Goal: Find contact information: Find contact information

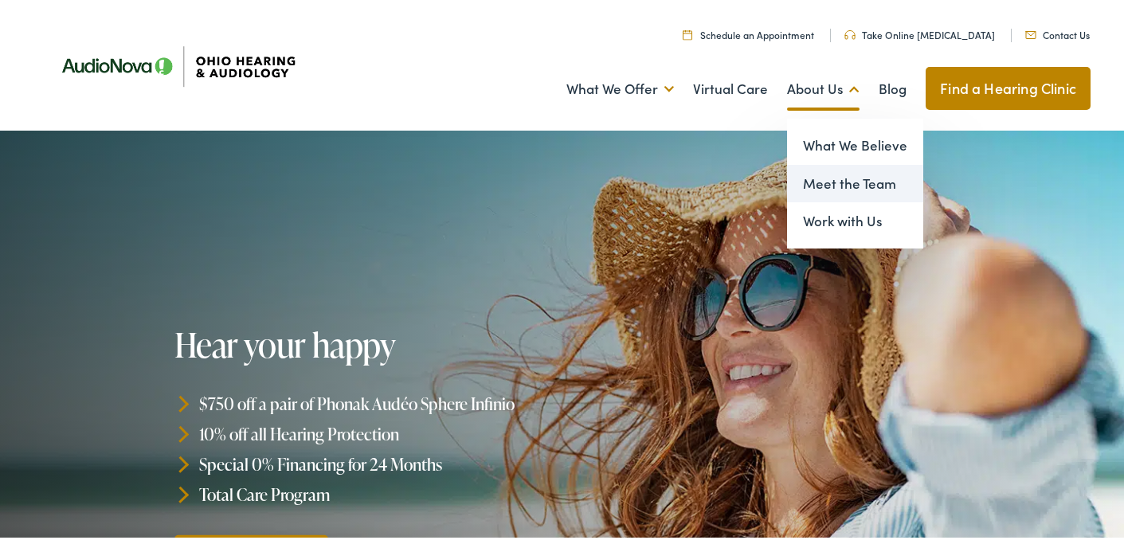
click at [820, 184] on link "Meet the Team" at bounding box center [855, 181] width 136 height 38
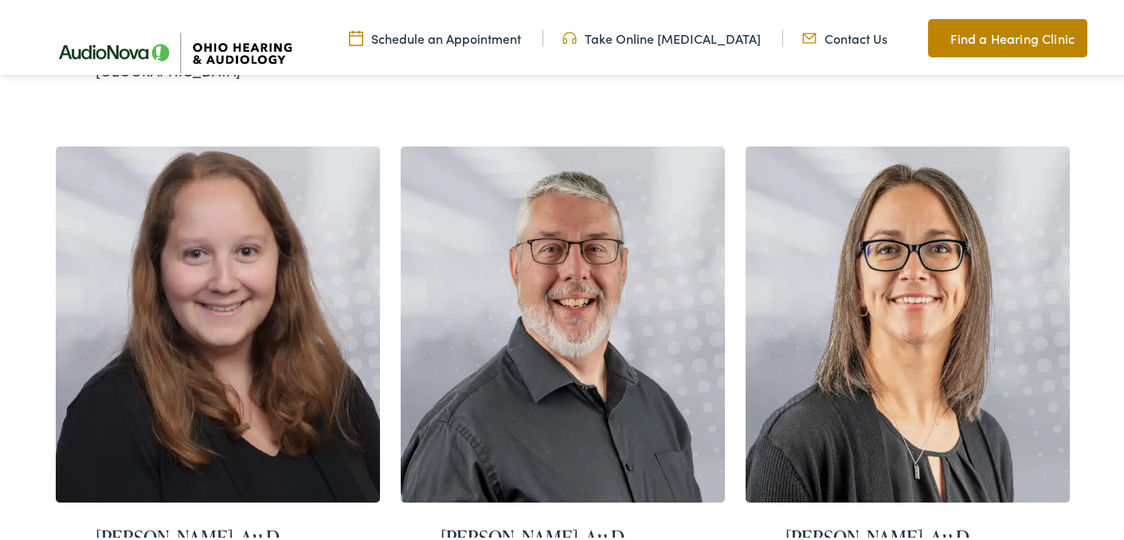
scroll to position [1513, 0]
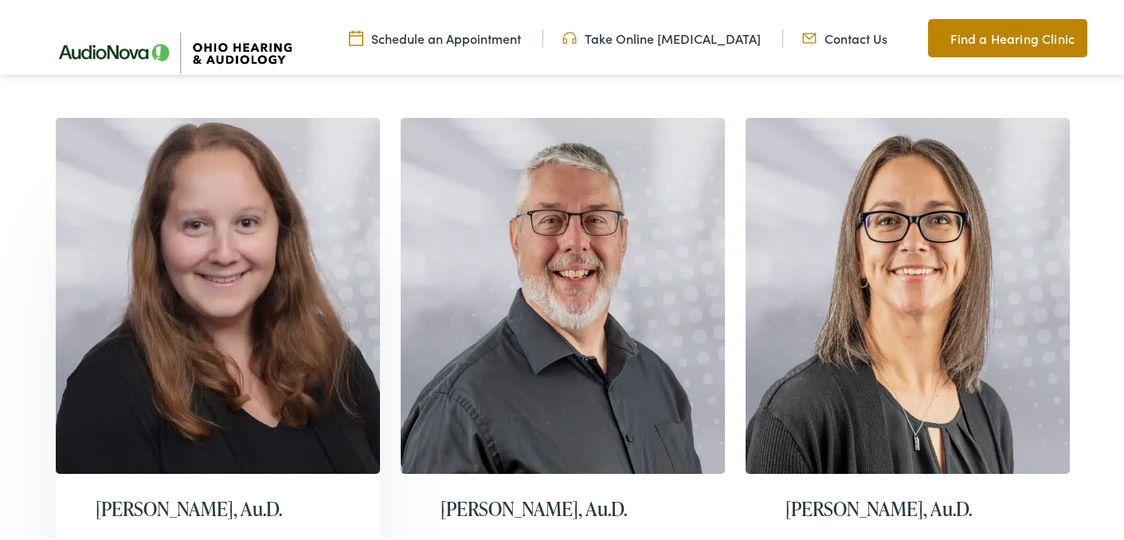
click at [159, 495] on h2 "Carly Wohlfeiler, Au.D." at bounding box center [218, 506] width 245 height 23
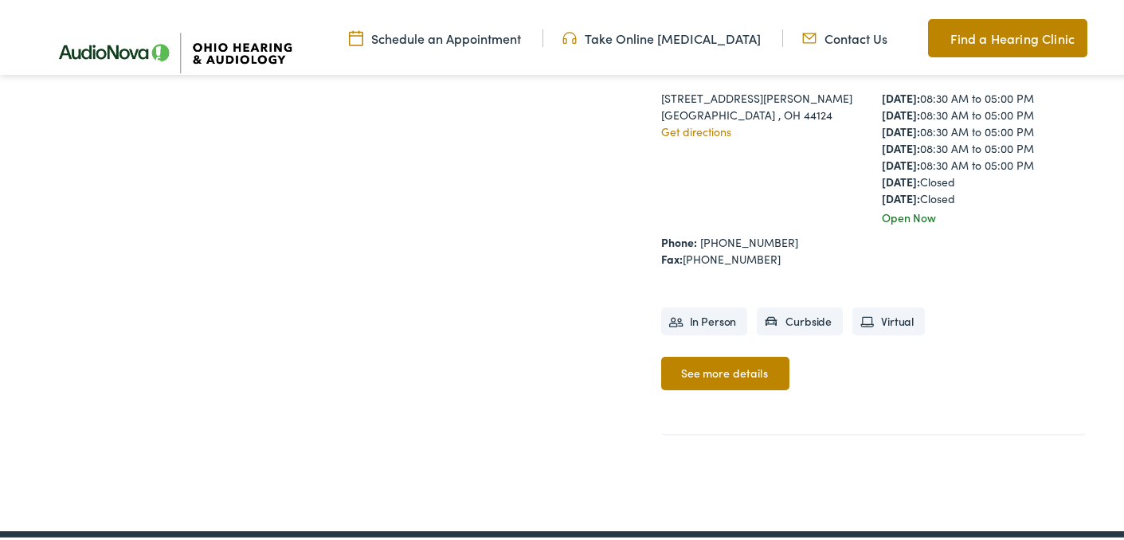
scroll to position [637, 0]
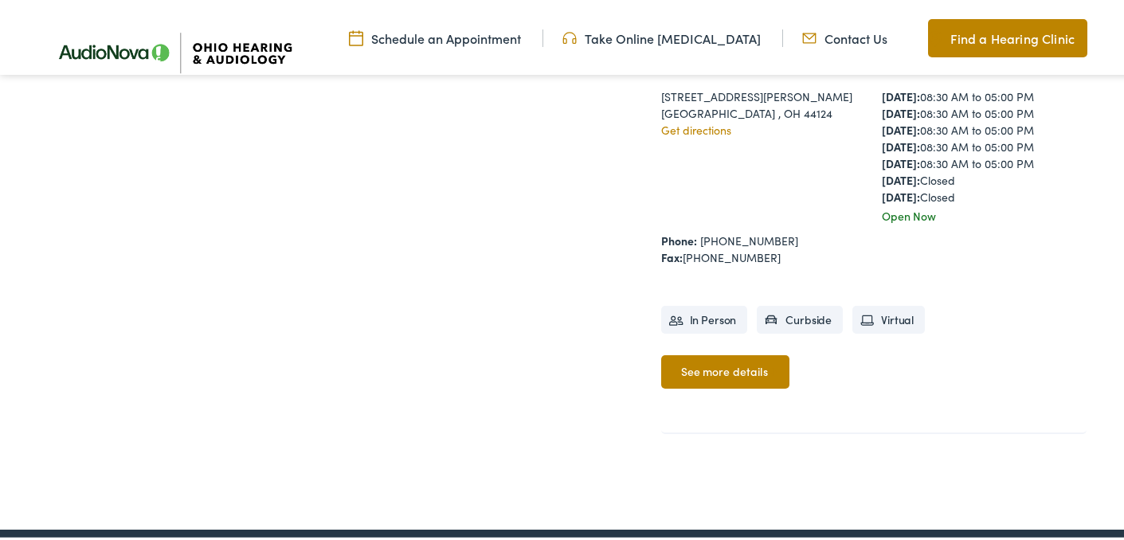
click at [710, 366] on link "See more details" at bounding box center [725, 368] width 128 height 33
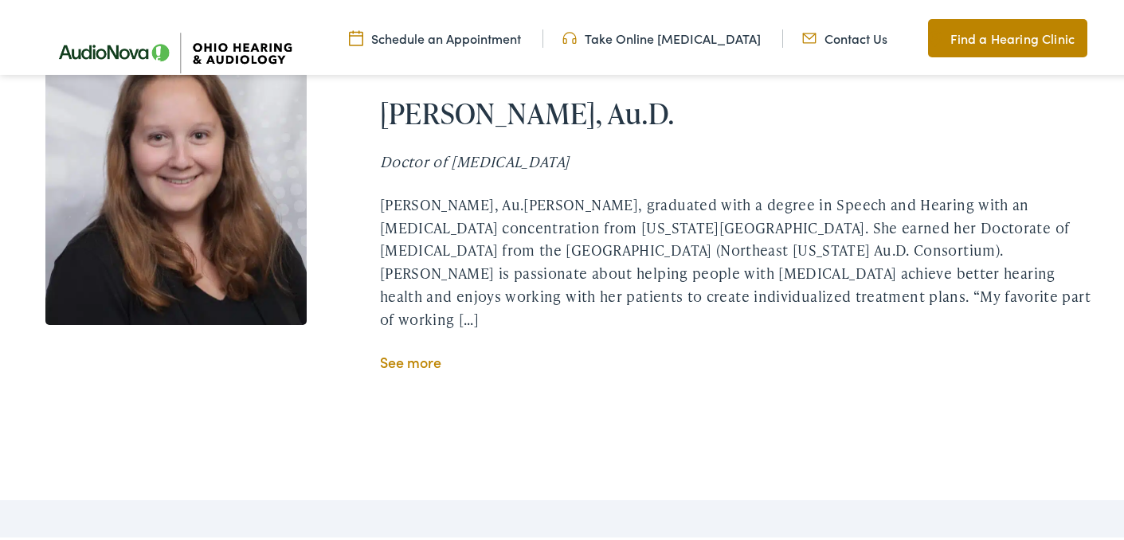
scroll to position [3107, 0]
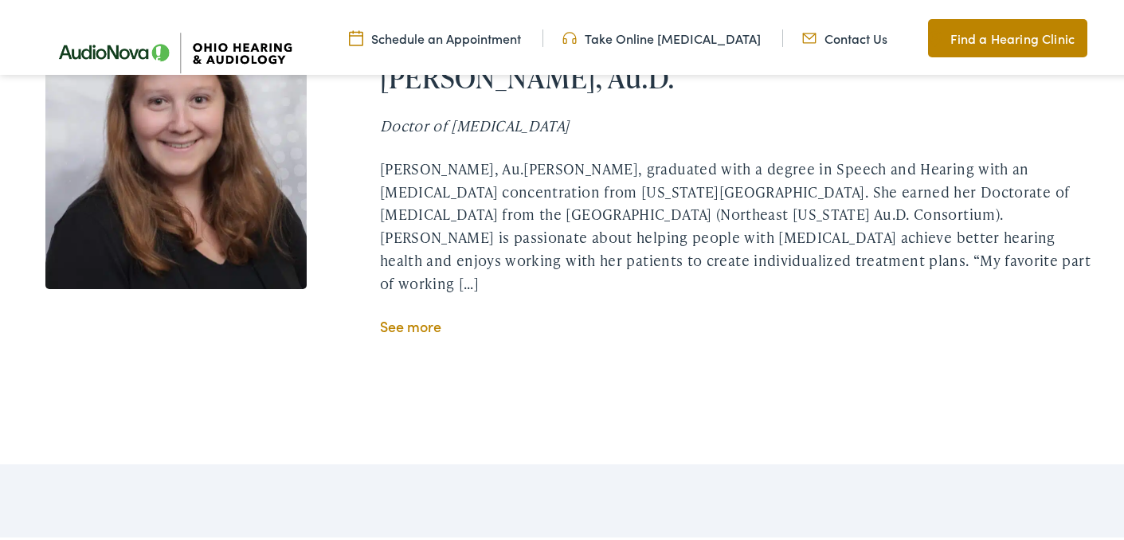
click at [405, 313] on link "See more" at bounding box center [410, 323] width 61 height 20
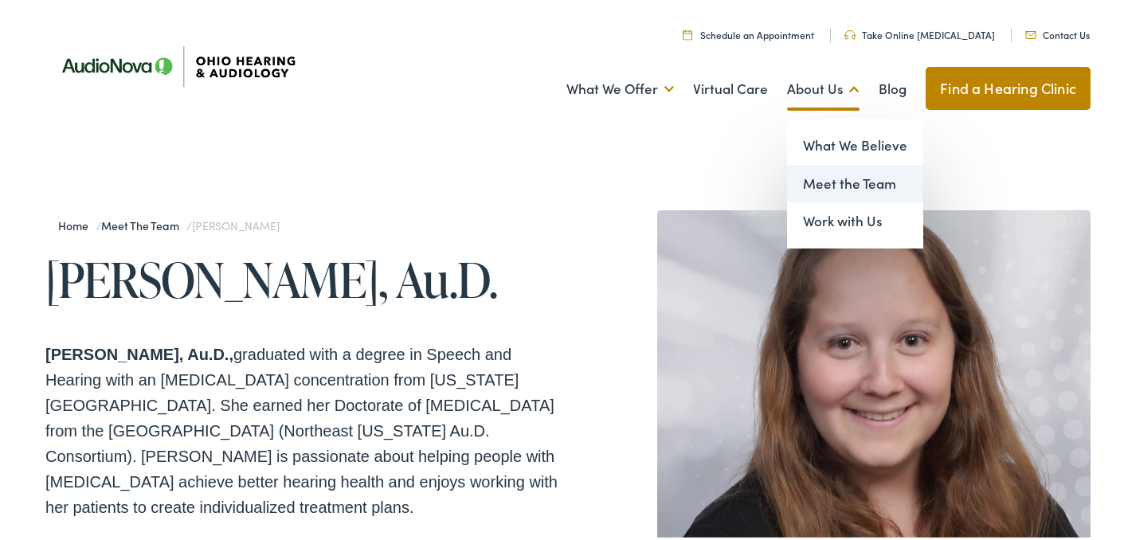
click at [815, 186] on link "Meet the Team" at bounding box center [855, 181] width 136 height 38
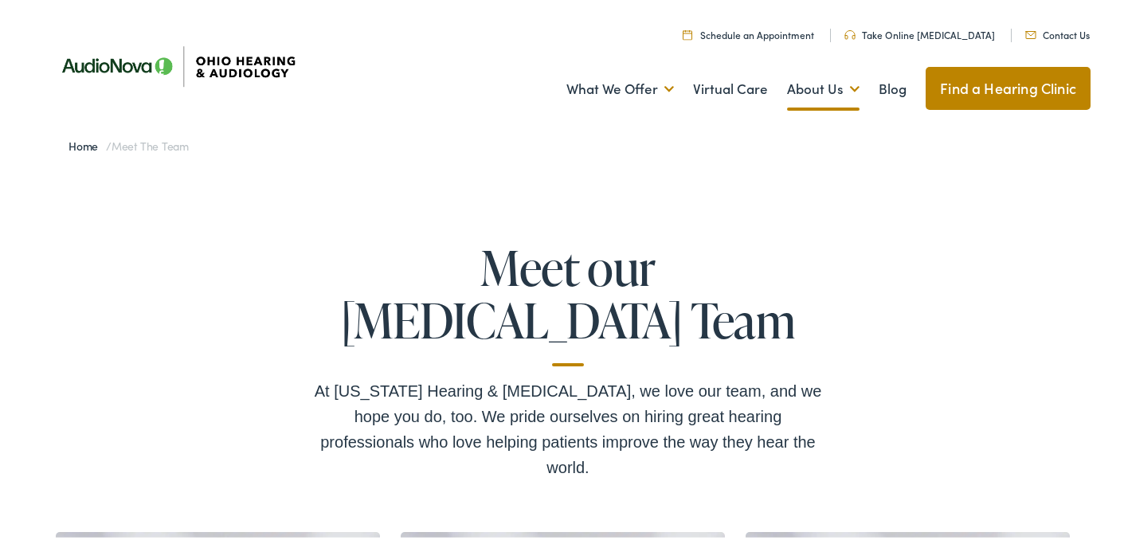
click at [1060, 31] on link "Contact Us" at bounding box center [1057, 32] width 65 height 14
